Goal: Navigation & Orientation: Find specific page/section

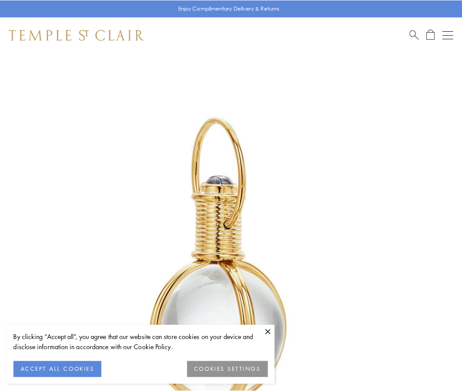
scroll to position [230, 0]
